Goal: Information Seeking & Learning: Check status

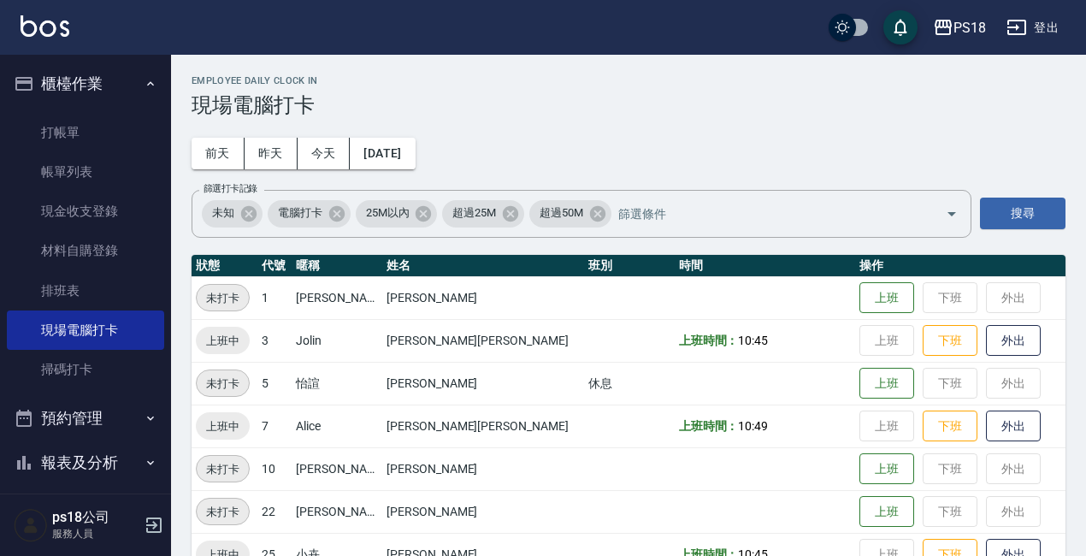
scroll to position [342, 0]
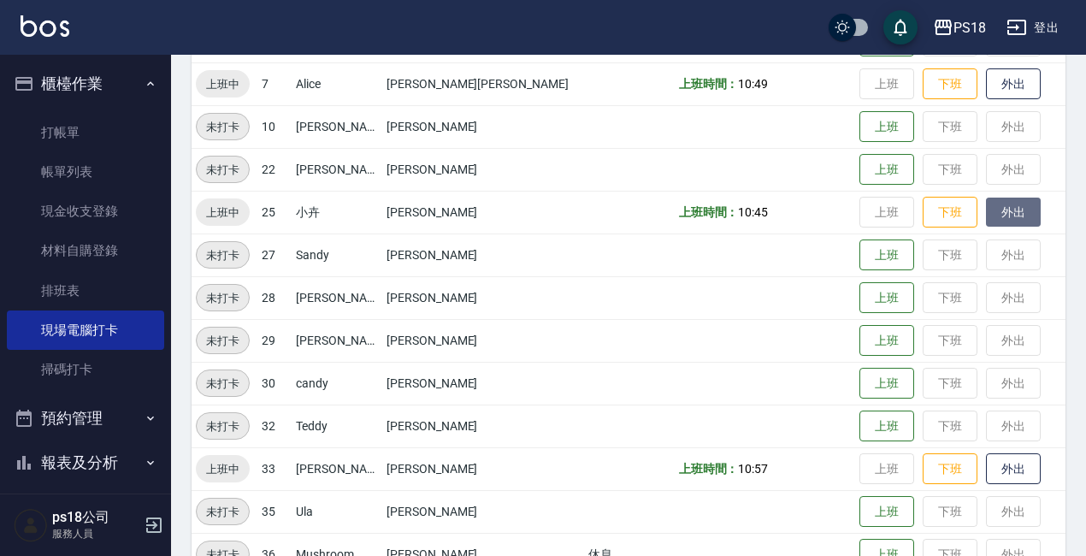
click at [986, 207] on button "外出" at bounding box center [1013, 213] width 55 height 30
click at [986, 462] on button "外出" at bounding box center [1013, 469] width 55 height 30
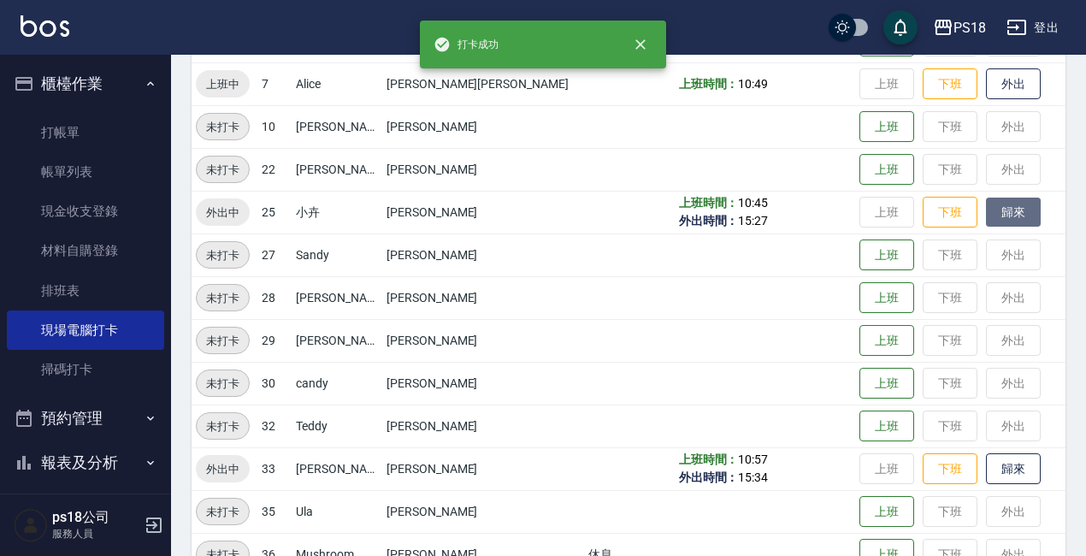
click at [986, 198] on button "歸來" at bounding box center [1013, 213] width 55 height 30
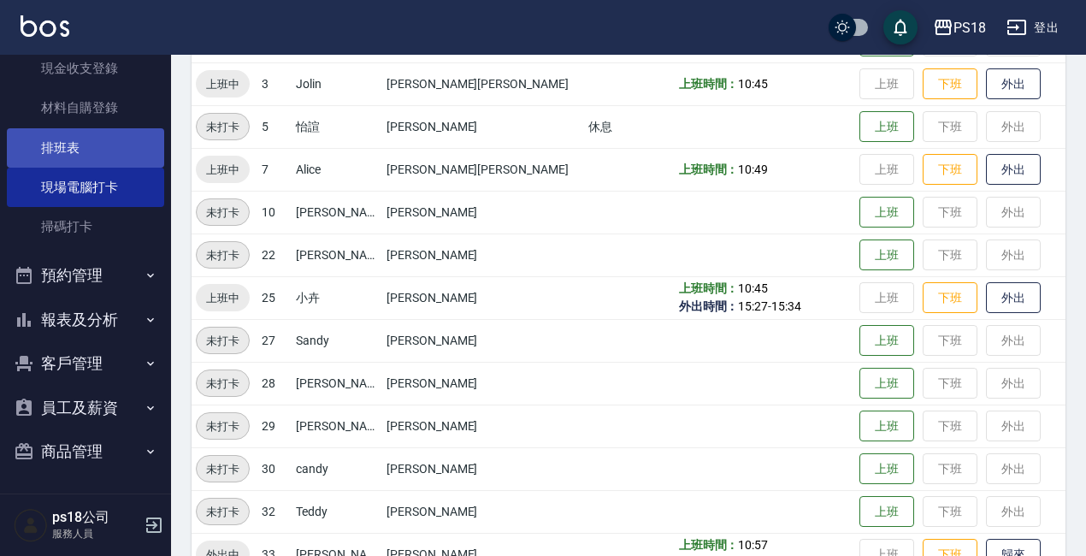
scroll to position [144, 0]
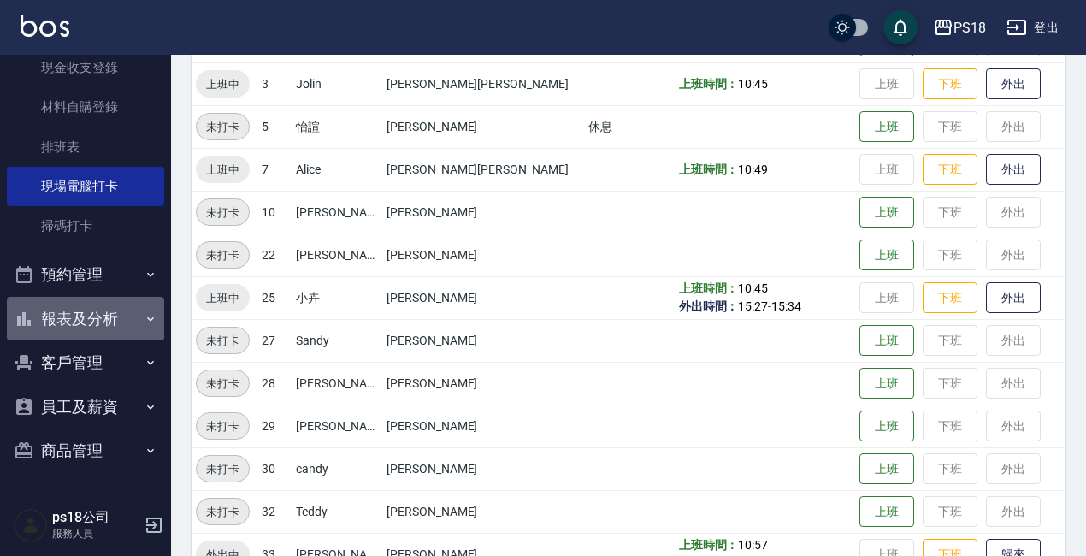
click at [93, 309] on button "報表及分析" at bounding box center [85, 319] width 157 height 44
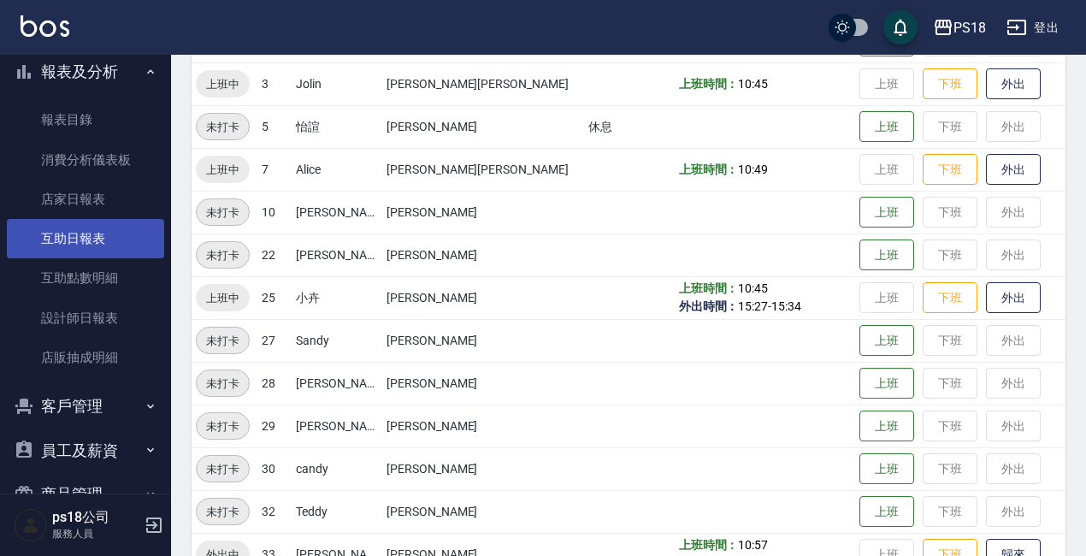
scroll to position [400, 0]
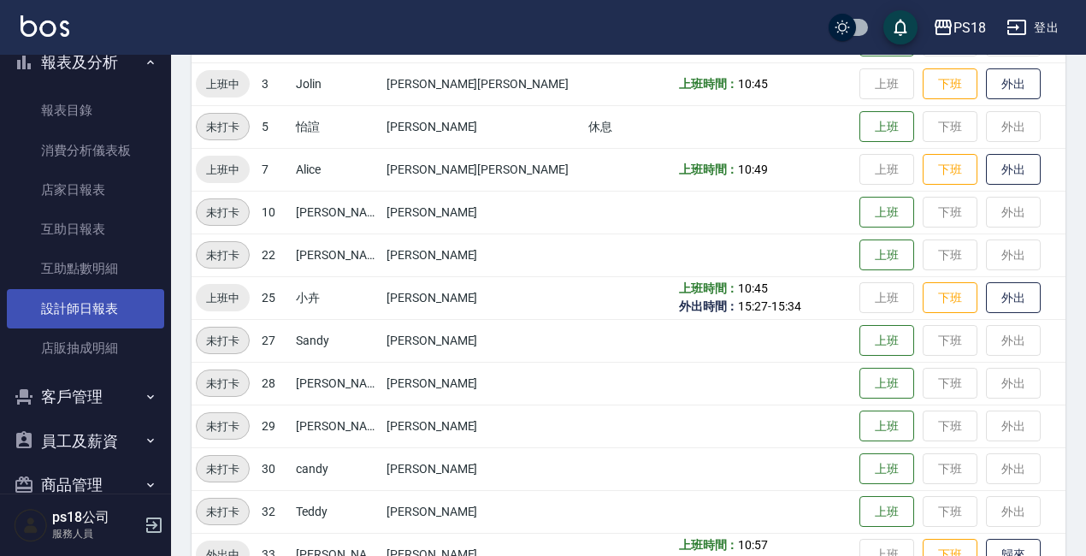
click at [68, 315] on link "設計師日報表" at bounding box center [85, 308] width 157 height 39
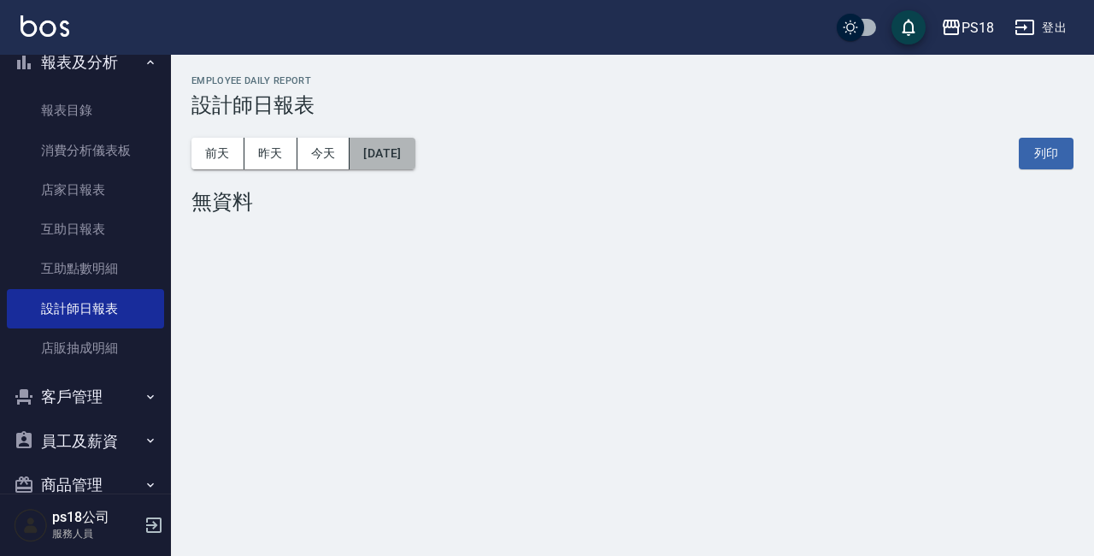
click at [411, 155] on button "[DATE]" at bounding box center [382, 154] width 65 height 32
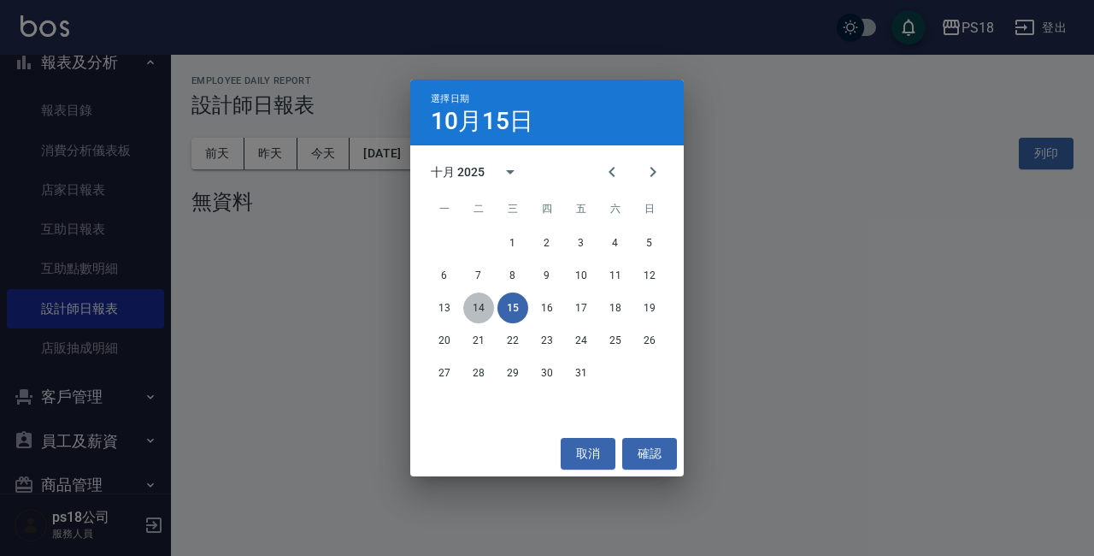
click at [472, 317] on button "14" at bounding box center [478, 307] width 31 height 31
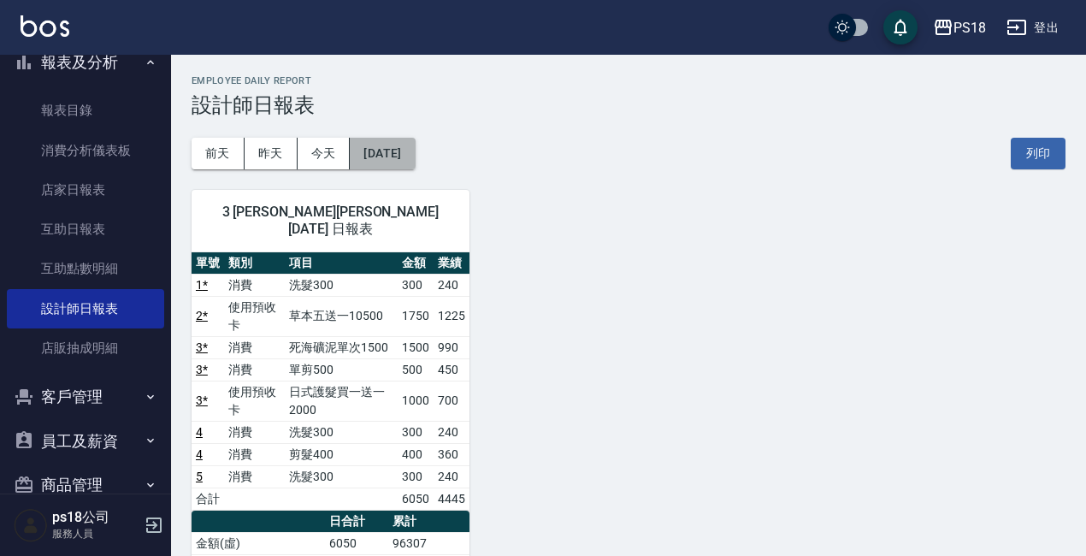
click at [365, 149] on button "[DATE]" at bounding box center [382, 154] width 65 height 32
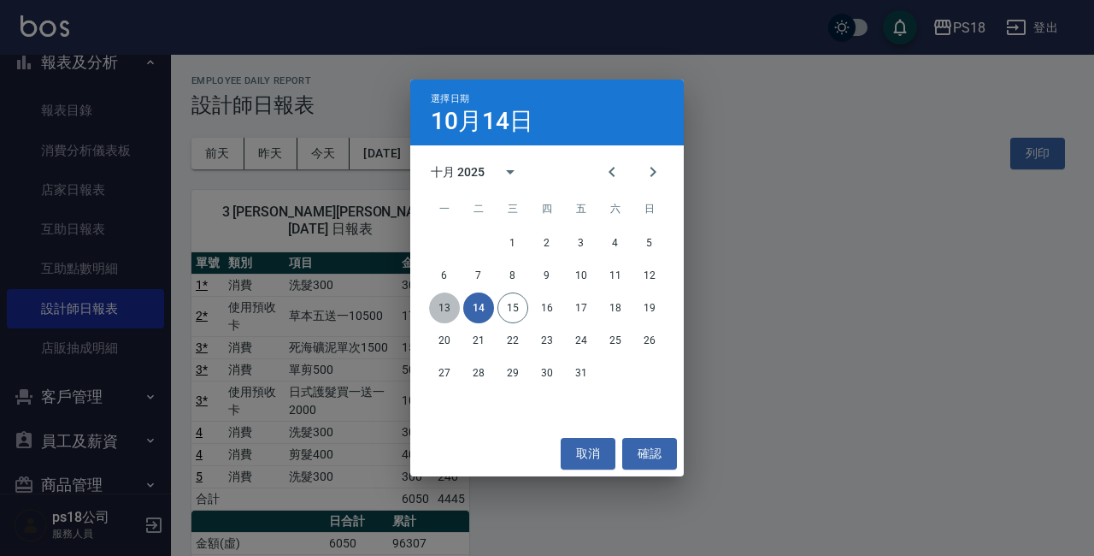
click at [436, 311] on button "13" at bounding box center [444, 307] width 31 height 31
